Goal: Check status: Check status

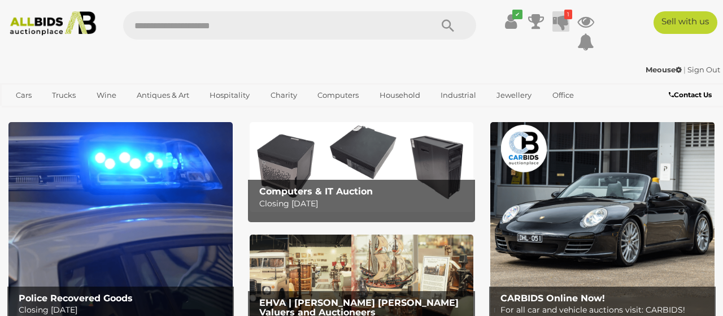
click at [556, 24] on icon at bounding box center [561, 21] width 16 height 20
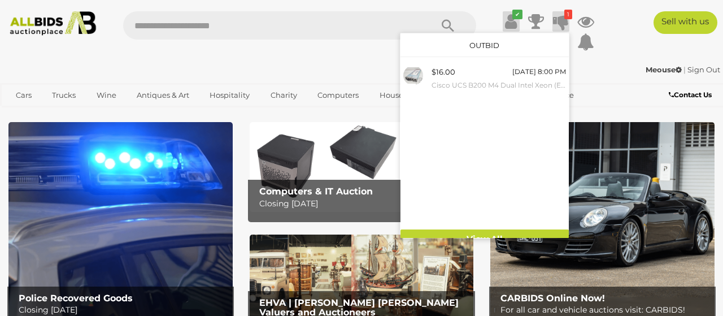
click at [520, 18] on icon "✔" at bounding box center [518, 15] width 10 height 10
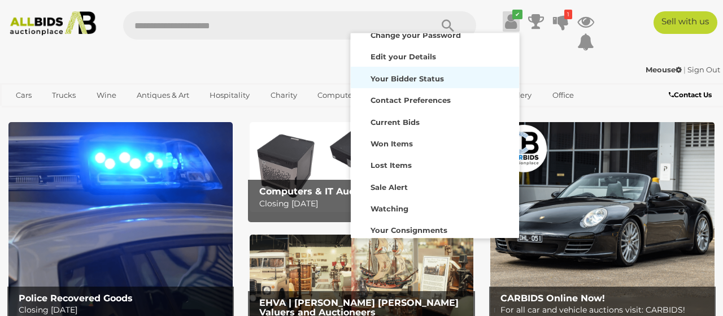
scroll to position [105, 0]
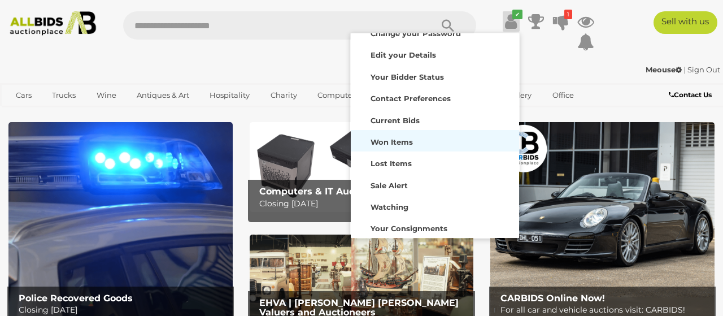
click at [410, 145] on strong "Won Items" at bounding box center [392, 141] width 42 height 9
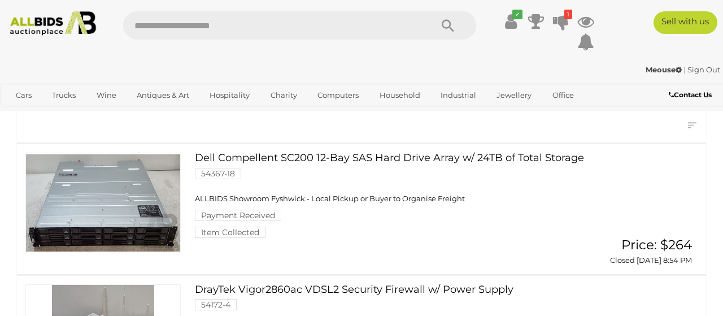
scroll to position [110, 0]
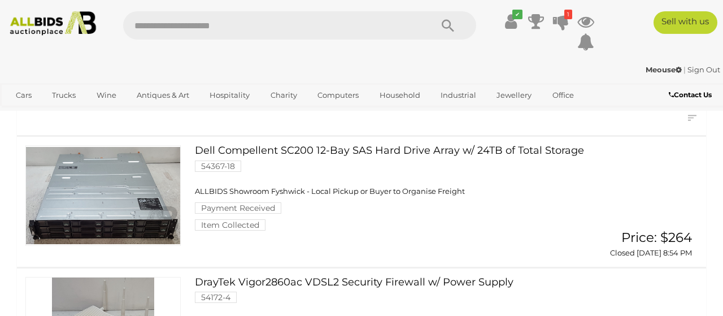
click at [274, 152] on link "Dell Compellent SC200 12-Bay SAS Hard Drive Array w/ 24TB of Total Storage 5436…" at bounding box center [393, 187] width 380 height 85
